Goal: Task Accomplishment & Management: Manage account settings

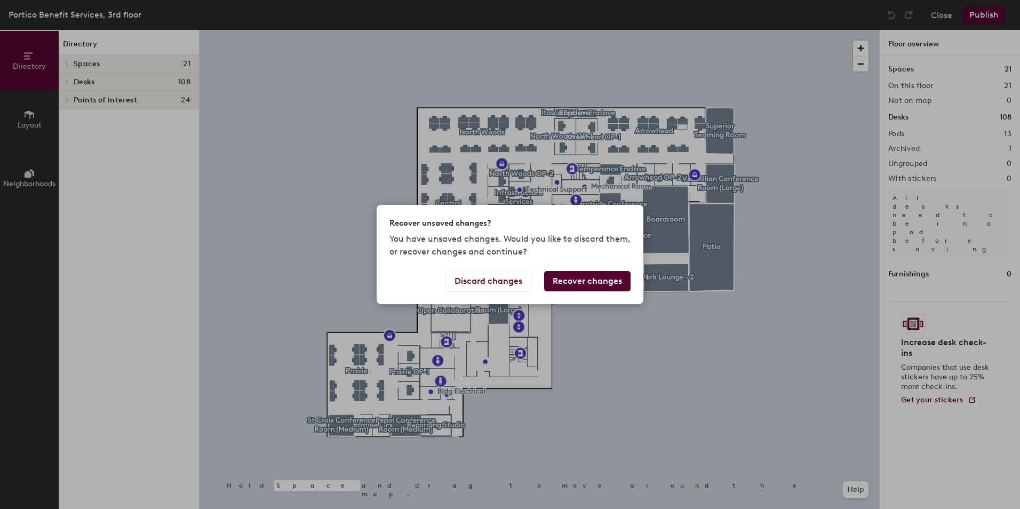
click at [565, 279] on button "Recover changes" at bounding box center [587, 281] width 86 height 20
